Goal: Transaction & Acquisition: Purchase product/service

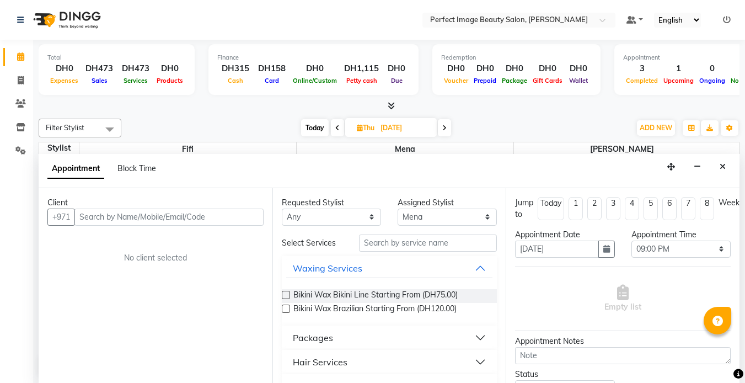
select select "85054"
select select "1260"
select select "tentative"
click at [19, 51] on span at bounding box center [20, 56] width 19 height 13
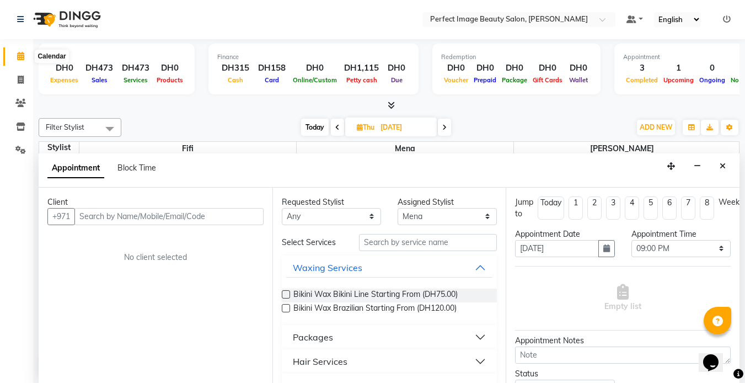
click at [23, 54] on icon at bounding box center [20, 56] width 7 height 8
click at [20, 79] on icon at bounding box center [21, 80] width 6 height 8
select select "service"
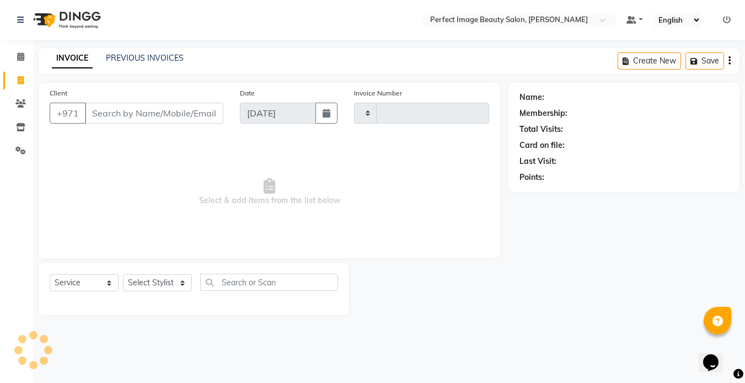
type input "0259"
select select "8564"
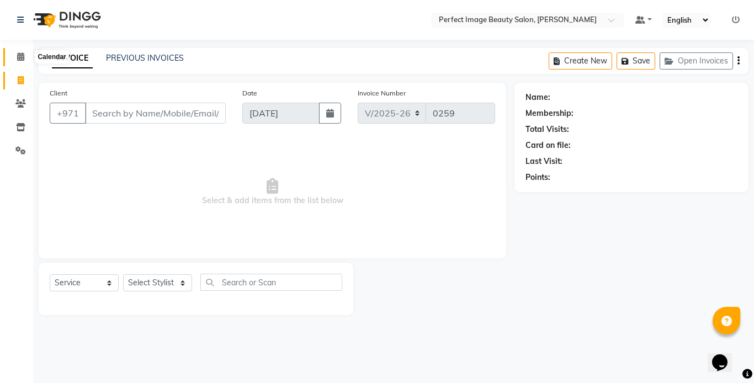
click at [22, 53] on icon at bounding box center [20, 56] width 7 height 8
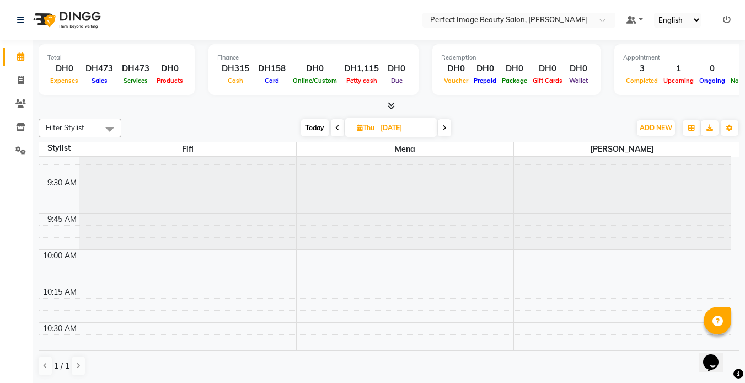
scroll to position [56, 0]
click at [310, 131] on span "Today" at bounding box center [315, 127] width 28 height 17
type input "[DATE]"
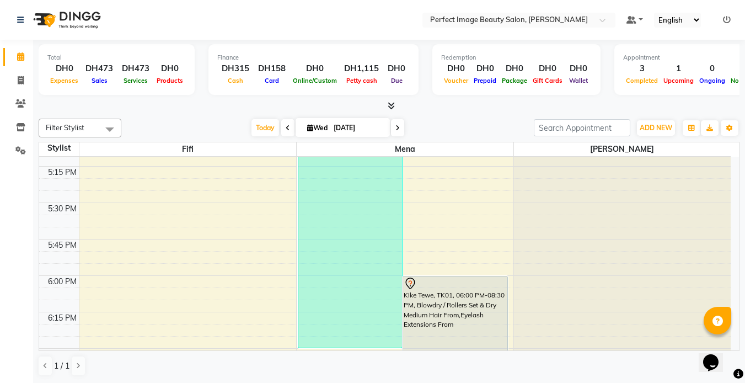
scroll to position [1191, 0]
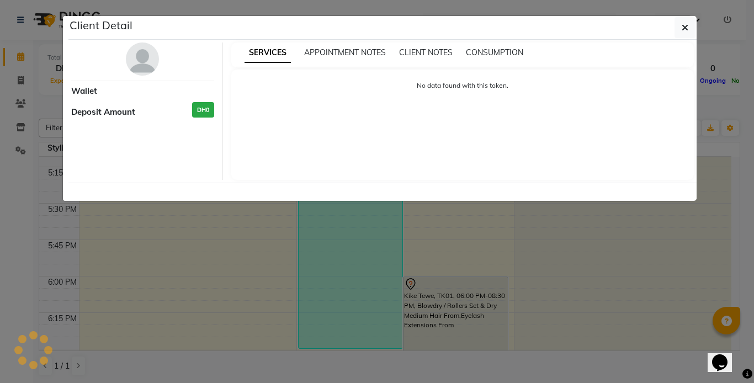
select select "7"
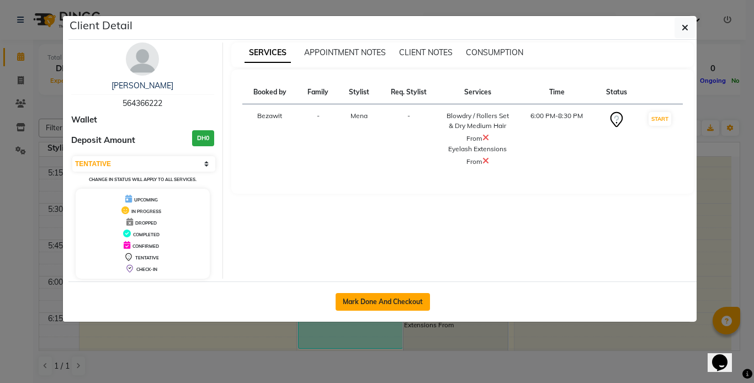
click at [352, 301] on button "Mark Done And Checkout" at bounding box center [382, 302] width 94 height 18
select select "service"
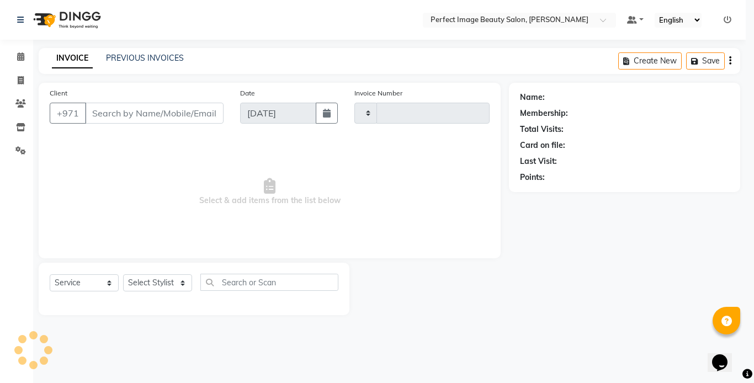
type input "0259"
select select "8564"
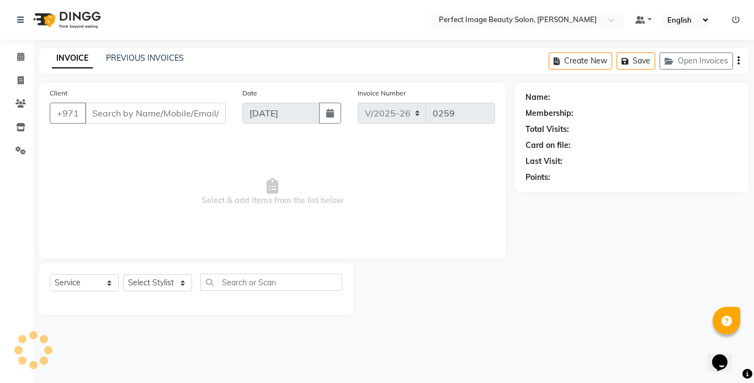
type input "56*****22"
select select "85054"
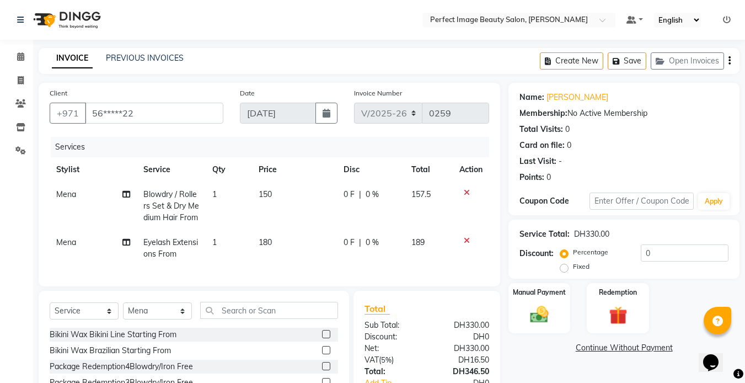
click at [161, 201] on span "Blowdry / Rollers Set & Dry Medium Hair From" at bounding box center [171, 205] width 56 height 33
select select "85054"
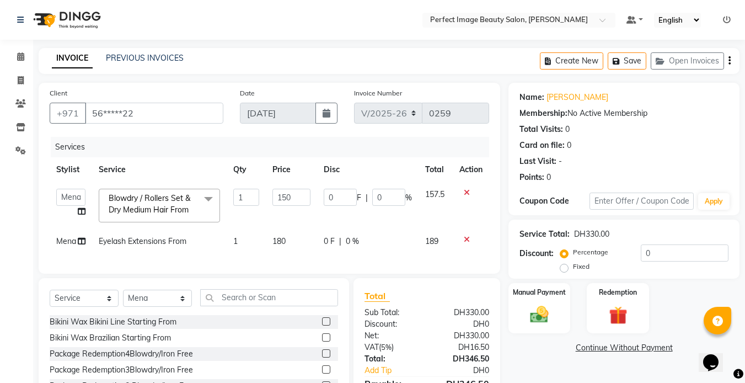
click at [161, 201] on span "Blowdry / Rollers Set & Dry Medium Hair From" at bounding box center [150, 204] width 82 height 22
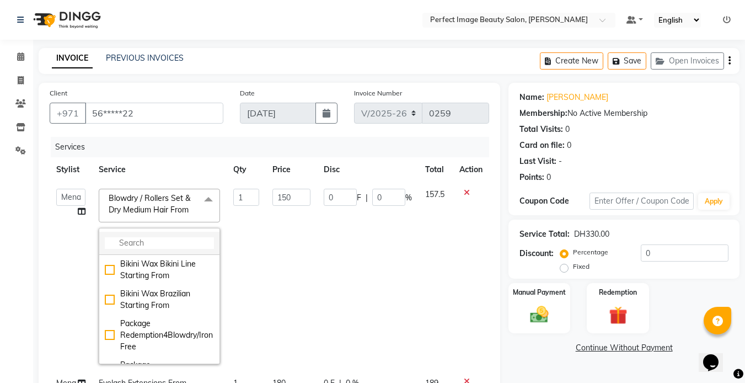
click at [124, 241] on input "multiselect-search" at bounding box center [159, 243] width 109 height 12
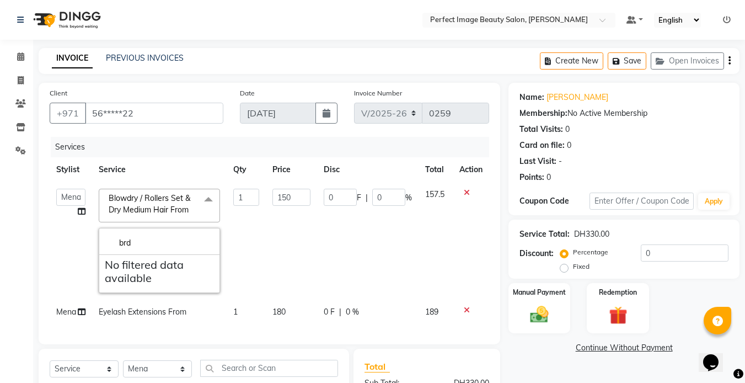
type input "brd"
click at [207, 199] on span at bounding box center [209, 199] width 22 height 21
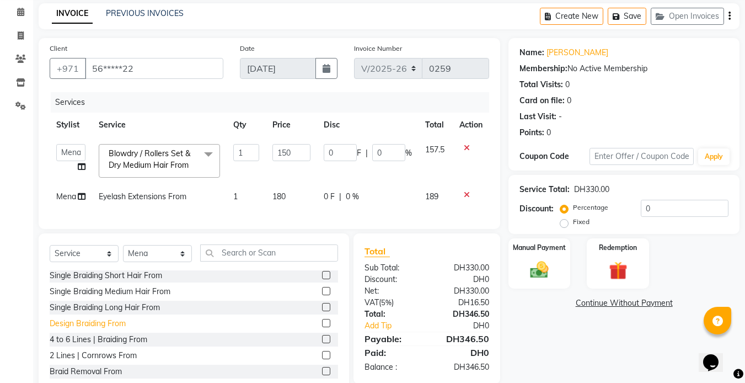
scroll to position [58, 0]
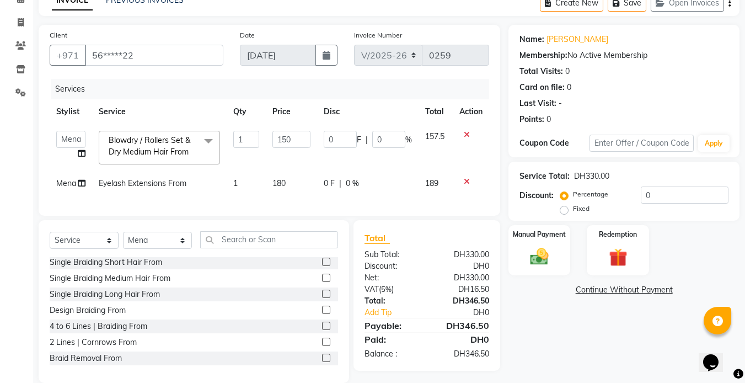
click at [467, 137] on icon at bounding box center [467, 135] width 6 height 8
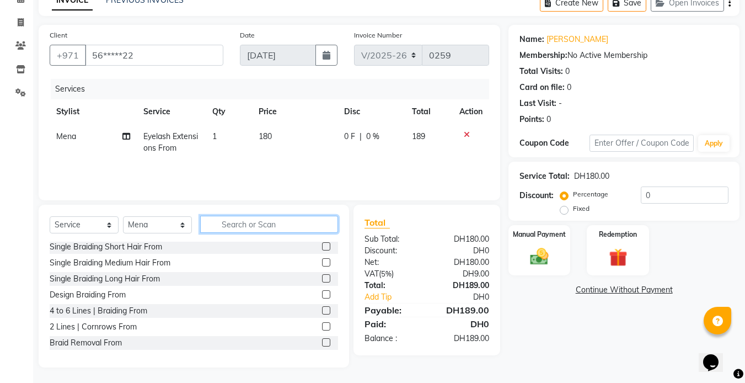
click at [243, 228] on input "text" at bounding box center [269, 224] width 138 height 17
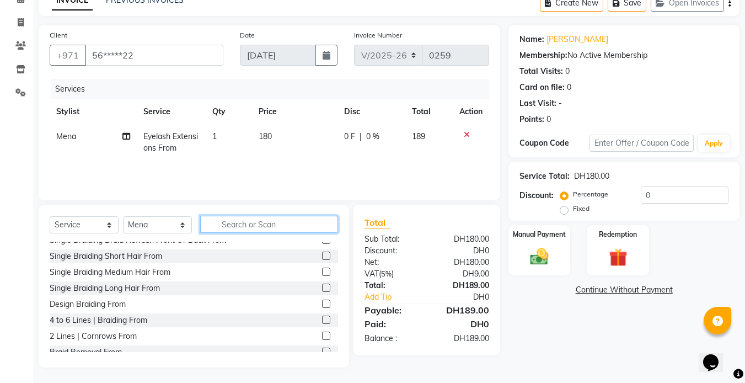
scroll to position [1561, 0]
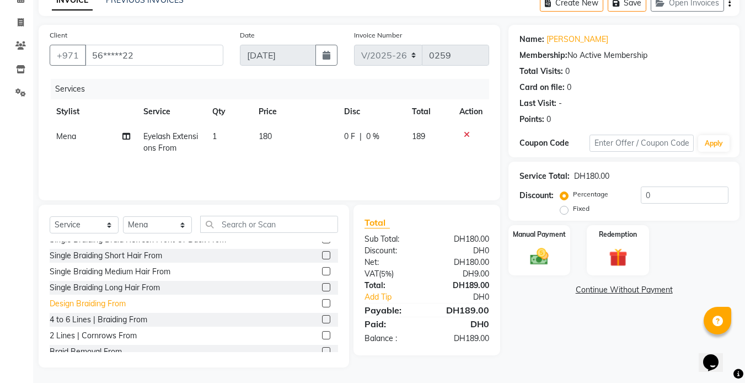
click at [93, 301] on div "Design Braiding From" at bounding box center [88, 304] width 76 height 12
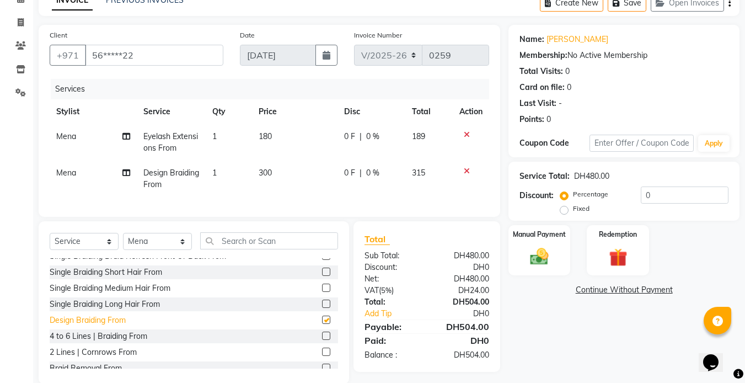
checkbox input "false"
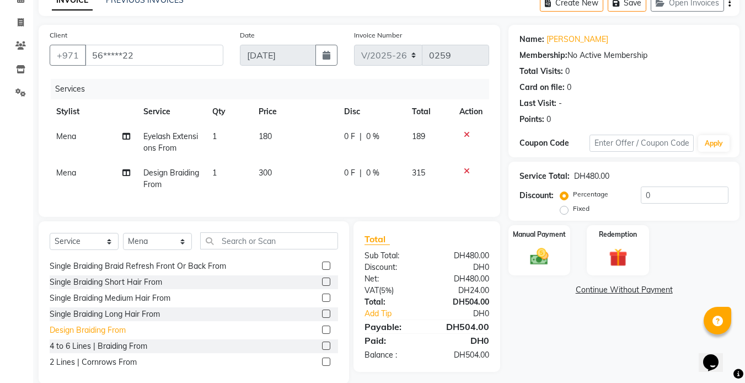
scroll to position [1570, 0]
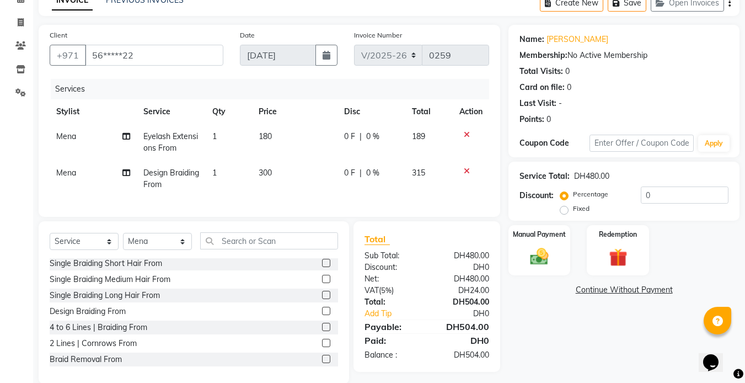
click at [265, 135] on span "180" at bounding box center [265, 136] width 13 height 10
select select "85054"
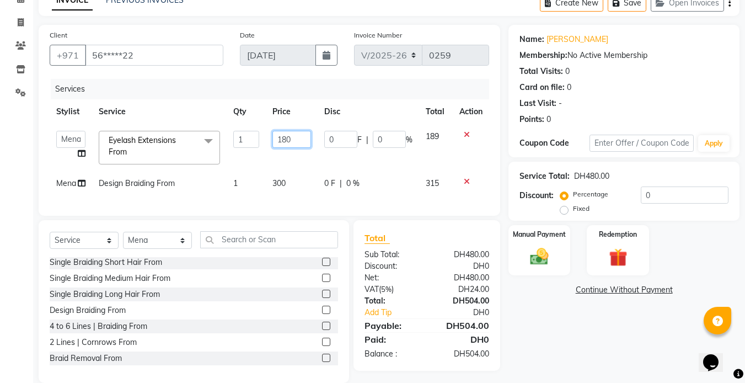
click at [289, 139] on input "180" at bounding box center [292, 139] width 38 height 17
type input "200"
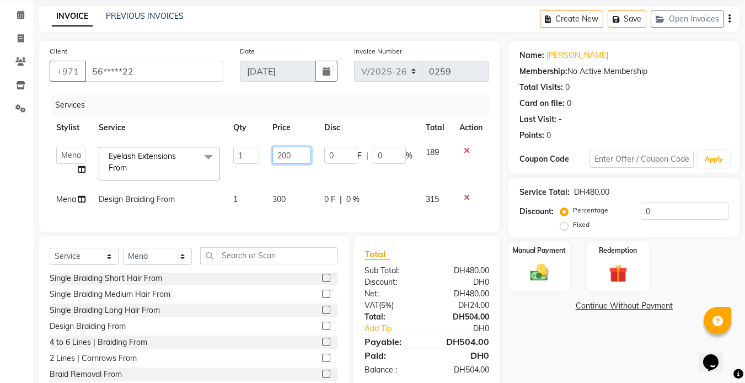
scroll to position [74, 0]
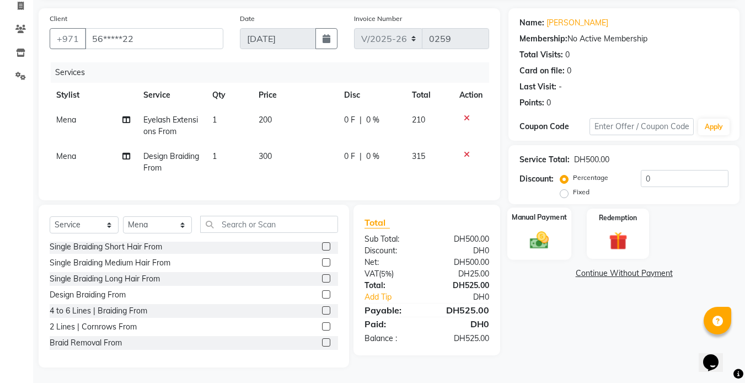
click at [558, 232] on div "Manual Payment" at bounding box center [540, 233] width 65 height 52
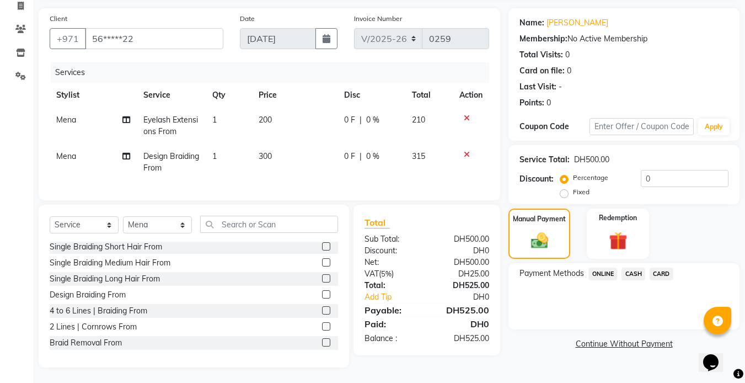
scroll to position [79, 0]
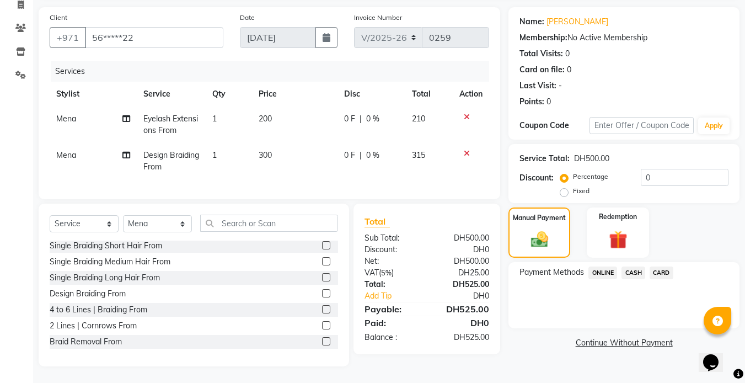
click at [661, 266] on span "CARD" at bounding box center [662, 272] width 24 height 13
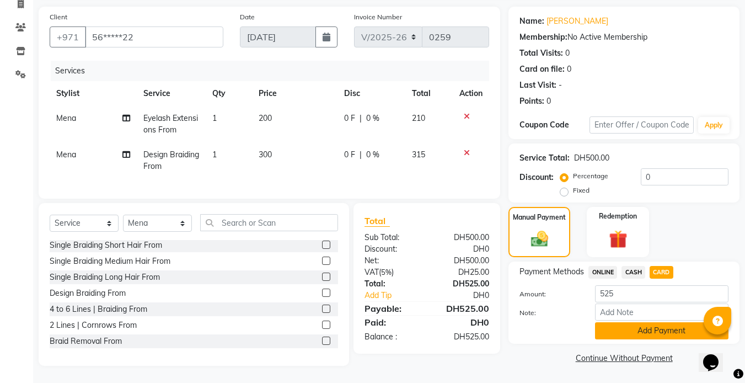
click at [642, 325] on button "Add Payment" at bounding box center [662, 330] width 134 height 17
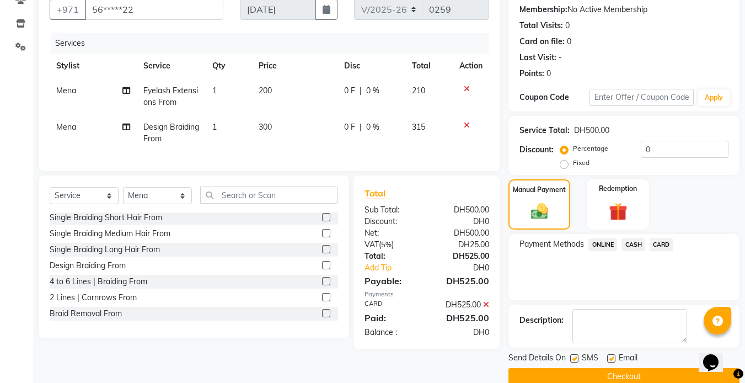
scroll to position [122, 0]
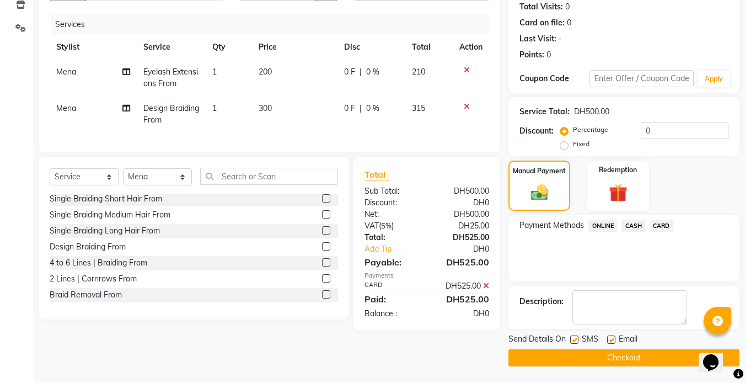
click at [622, 354] on button "Checkout" at bounding box center [624, 357] width 231 height 17
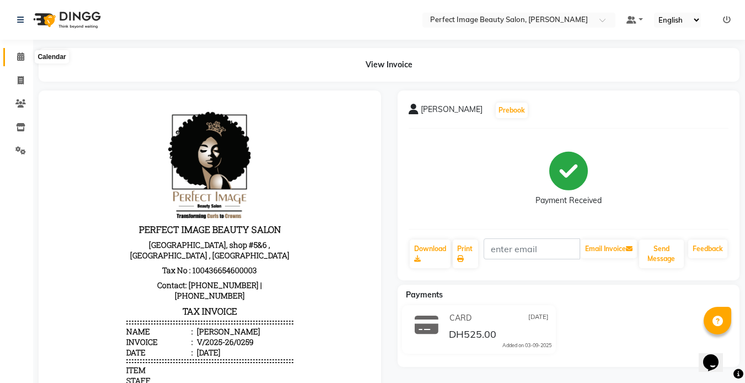
click at [14, 56] on span at bounding box center [20, 57] width 19 height 13
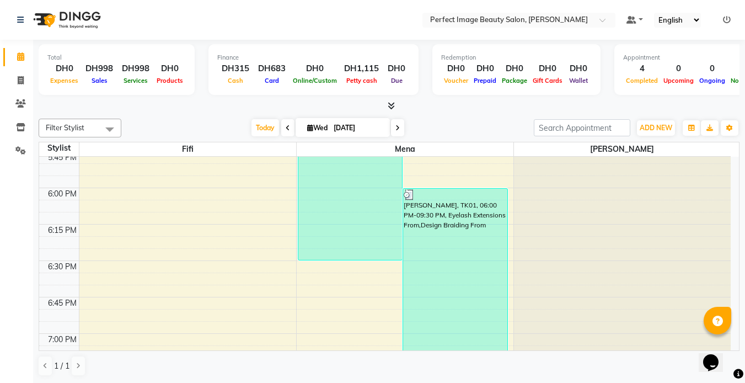
scroll to position [1278, 0]
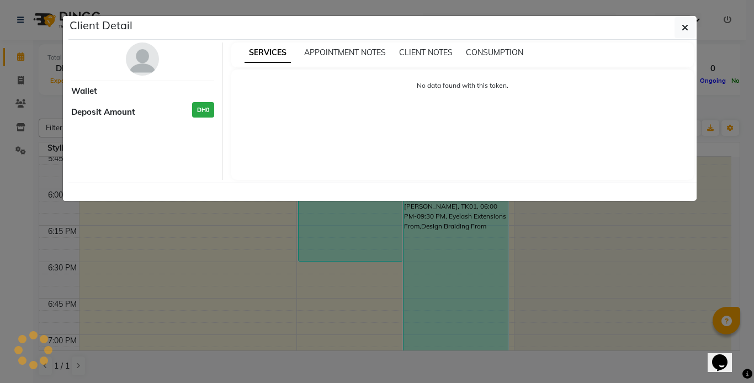
select select "3"
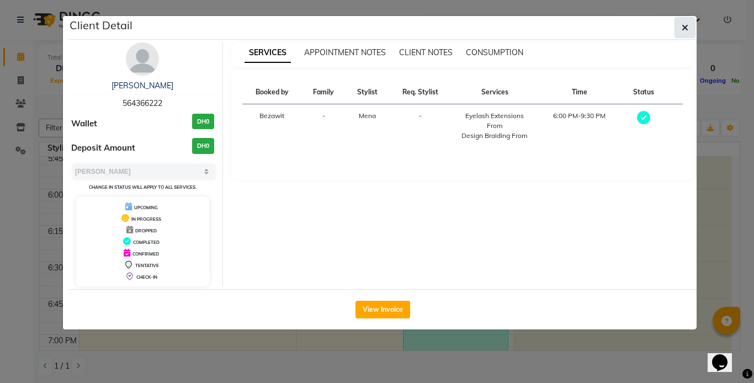
click at [684, 24] on icon "button" at bounding box center [684, 27] width 7 height 9
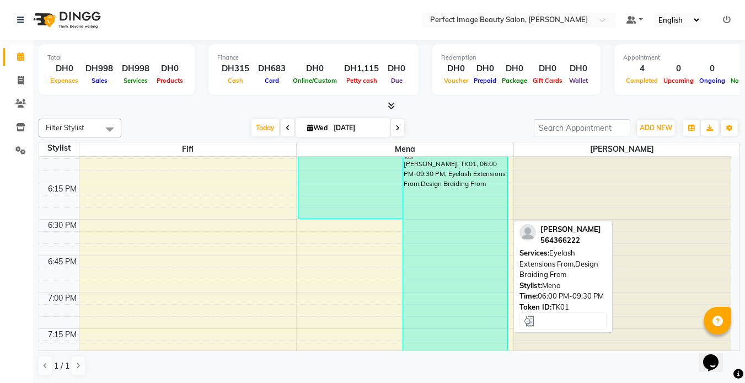
scroll to position [1319, 0]
